Goal: Task Accomplishment & Management: Use online tool/utility

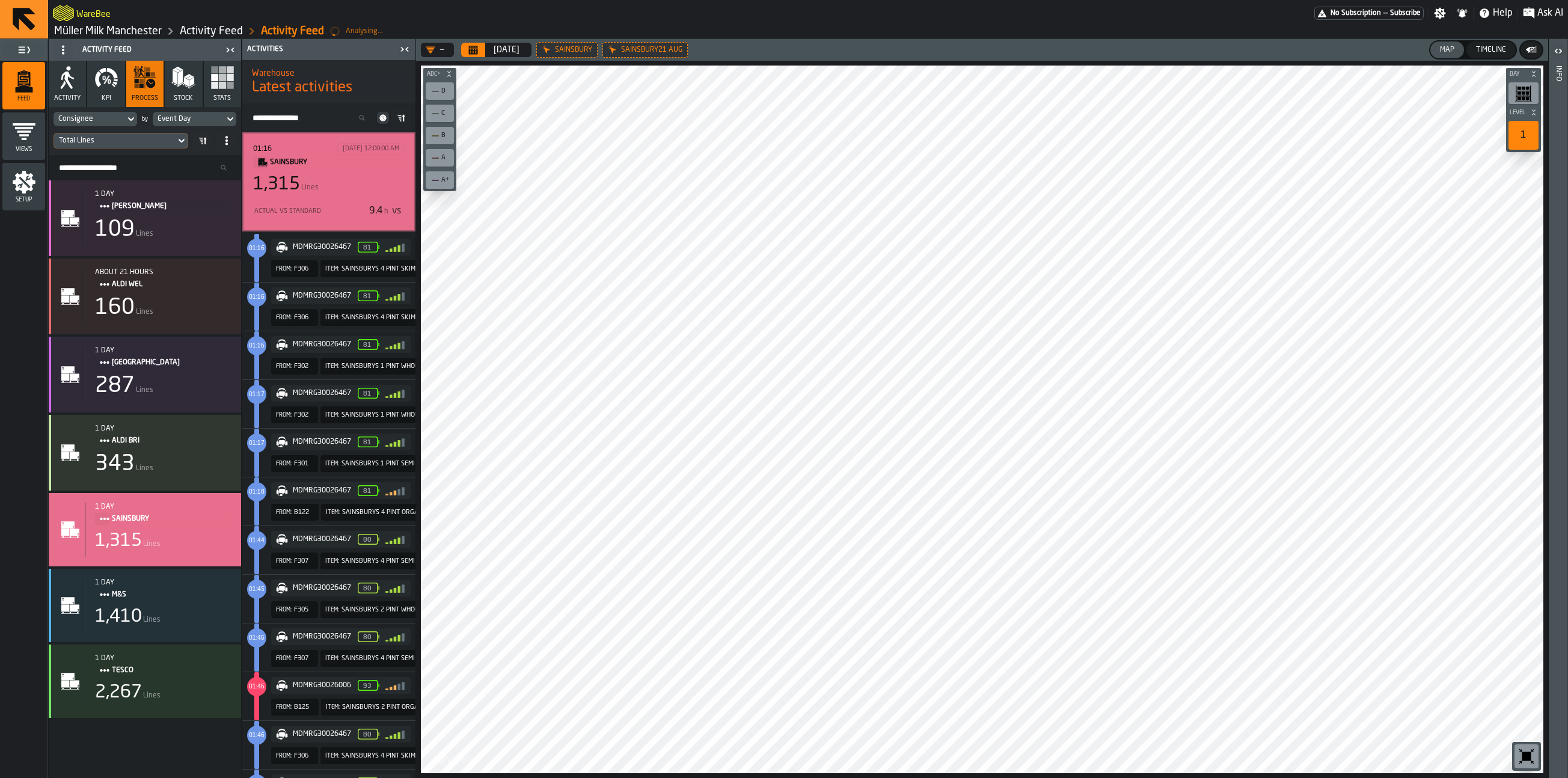
click at [33, 175] on icon "menu Setup" at bounding box center [24, 182] width 24 height 24
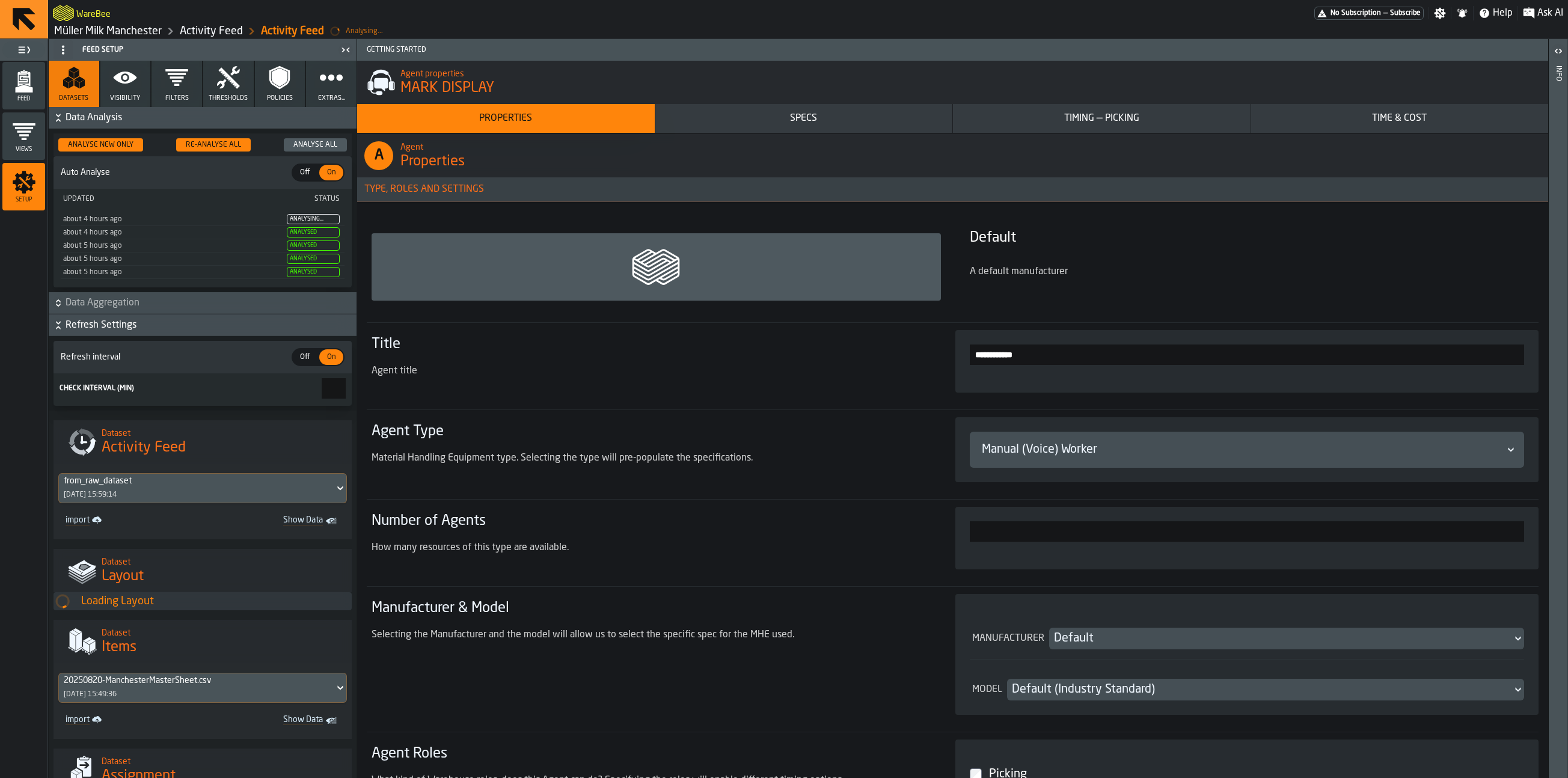
click at [218, 143] on div "Re-Analyse All" at bounding box center [213, 144] width 65 height 9
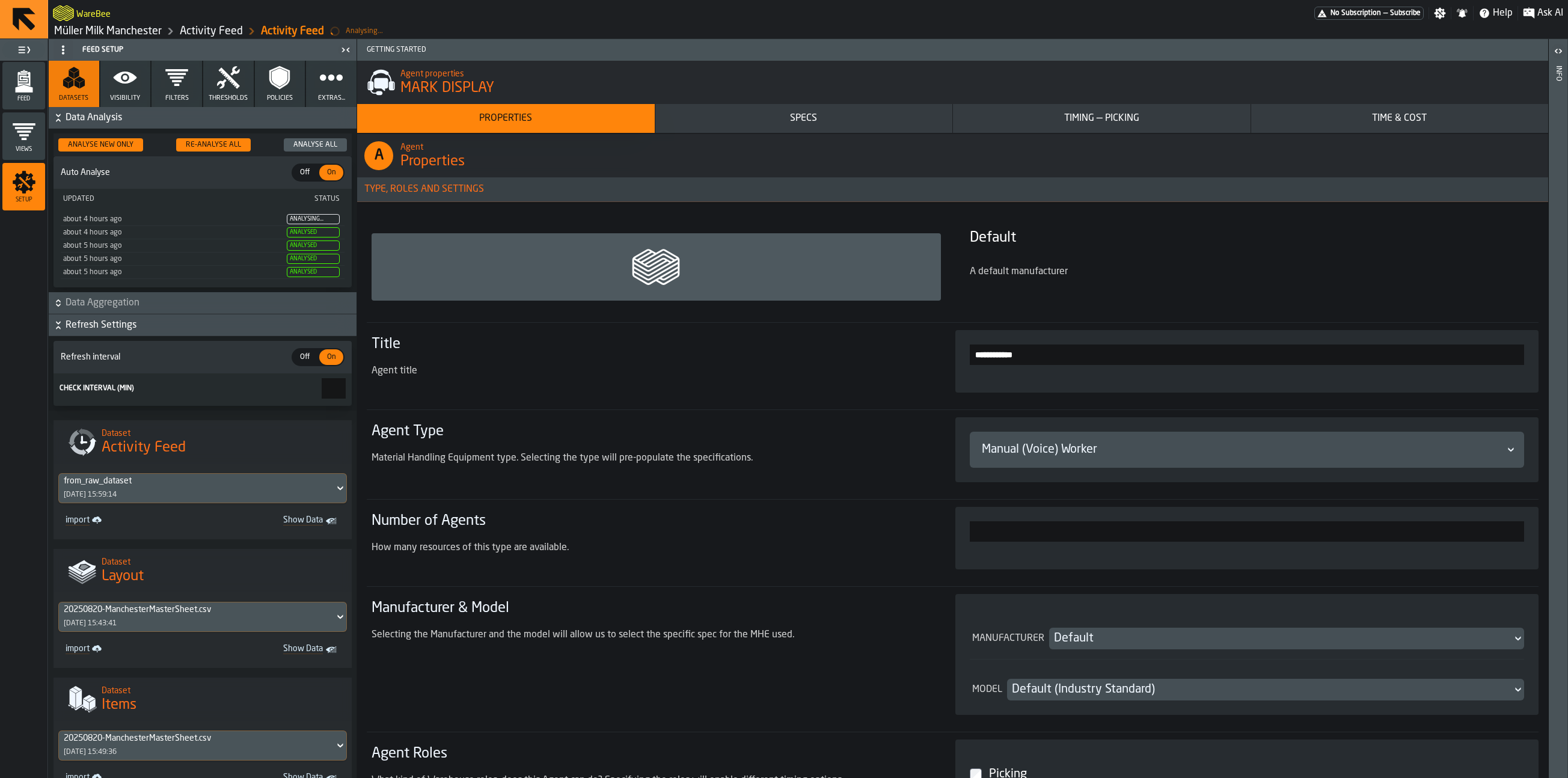
drag, startPoint x: 22, startPoint y: 79, endPoint x: 26, endPoint y: 91, distance: 12.6
click at [22, 79] on icon "menu Feed" at bounding box center [24, 79] width 13 height 14
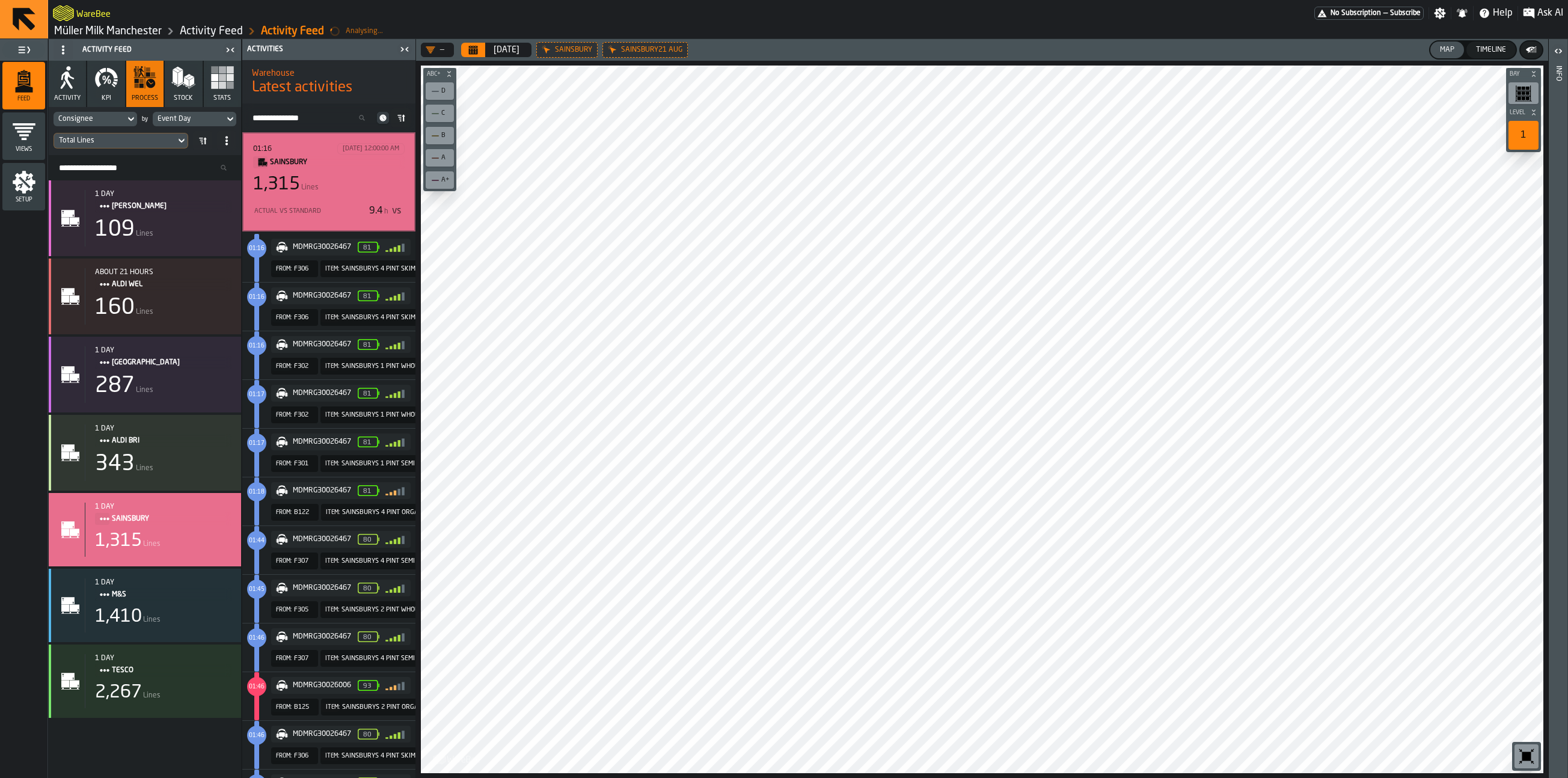
click at [23, 177] on icon "menu Setup" at bounding box center [24, 182] width 23 height 23
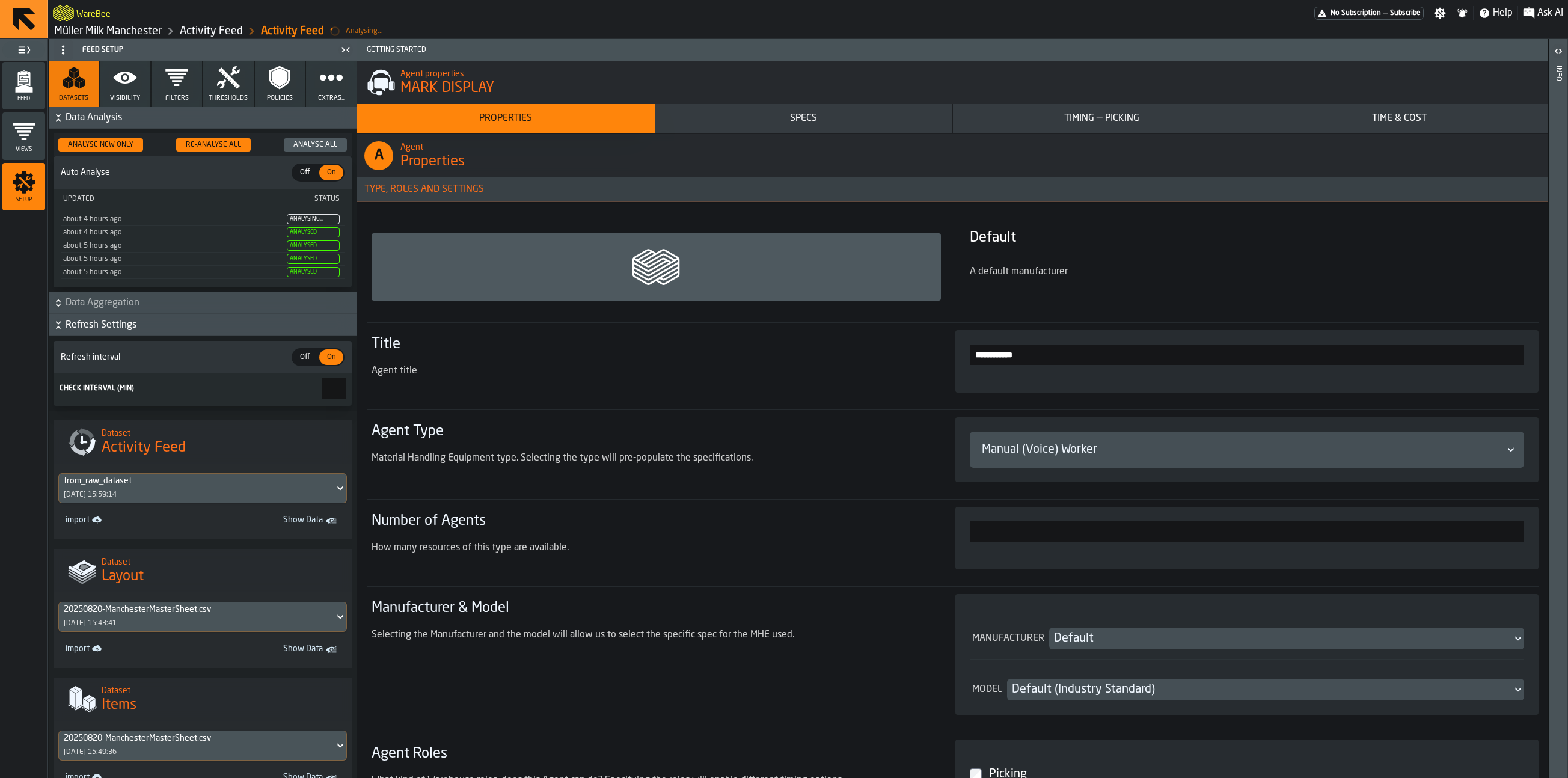
click at [22, 90] on polygon "menu Feed" at bounding box center [24, 89] width 18 height 8
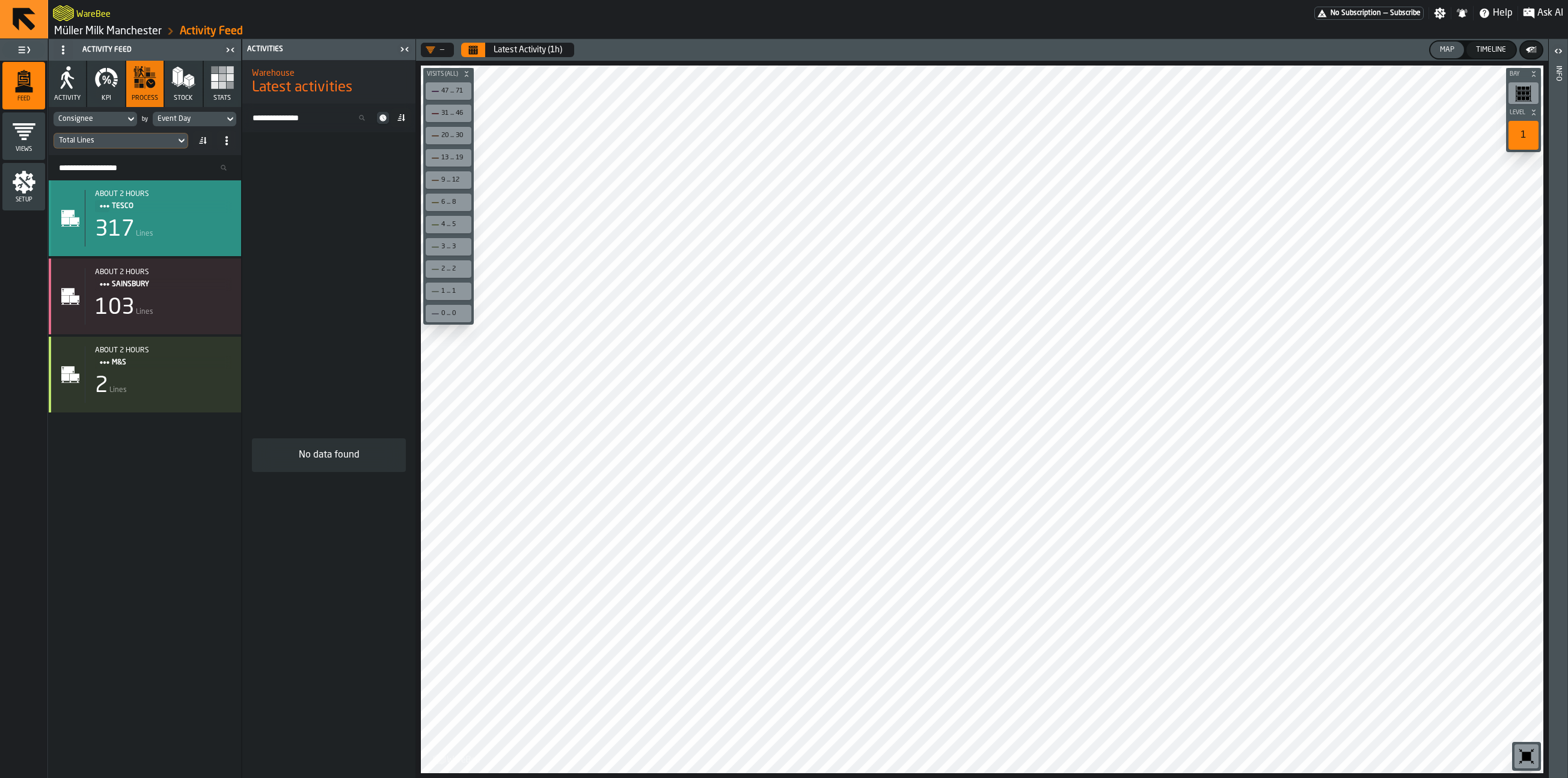
click at [157, 221] on div "317 Lines" at bounding box center [163, 230] width 136 height 24
